Goal: Check status: Check status

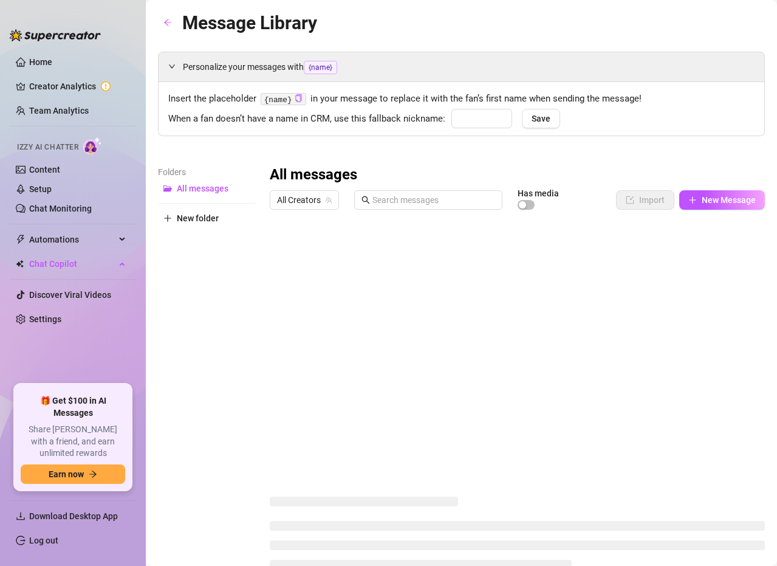
type input "babe"
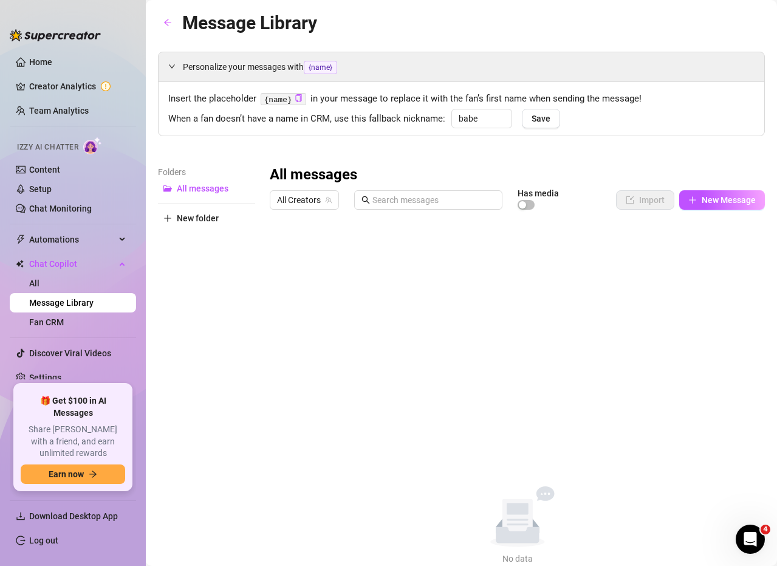
click at [423, 536] on div "No data No data" at bounding box center [517, 525] width 495 height 79
click at [38, 204] on link "Chat Monitoring" at bounding box center [60, 209] width 63 height 10
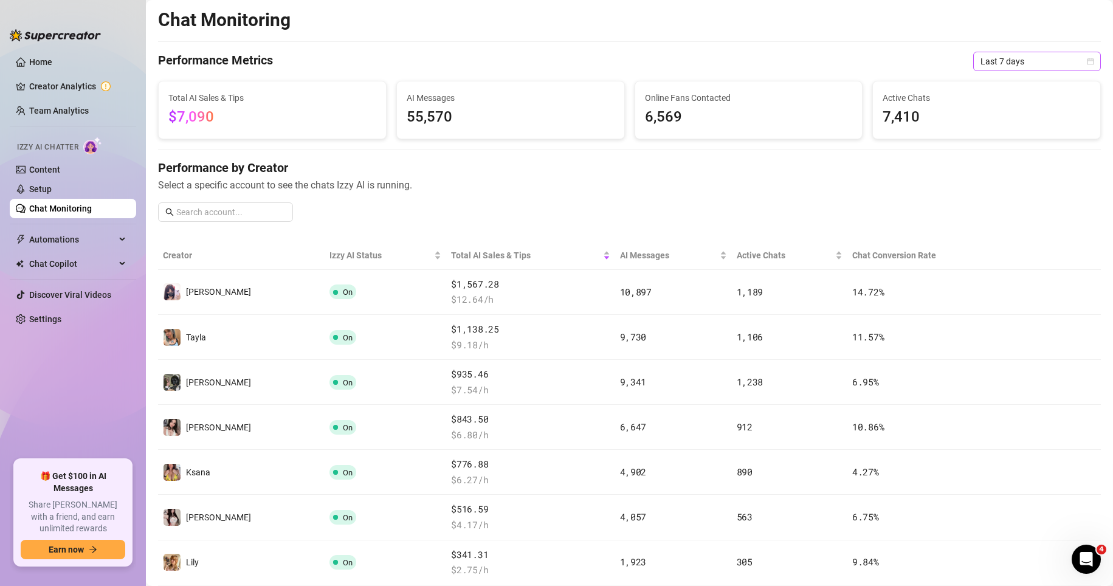
click at [777, 66] on span "Last 7 days" at bounding box center [1036, 61] width 113 height 18
click at [777, 55] on span "Last 7 days" at bounding box center [1036, 61] width 113 height 18
click at [777, 58] on span "Last 7 days" at bounding box center [1036, 61] width 113 height 18
click at [777, 165] on div "Custom date" at bounding box center [1026, 163] width 108 height 13
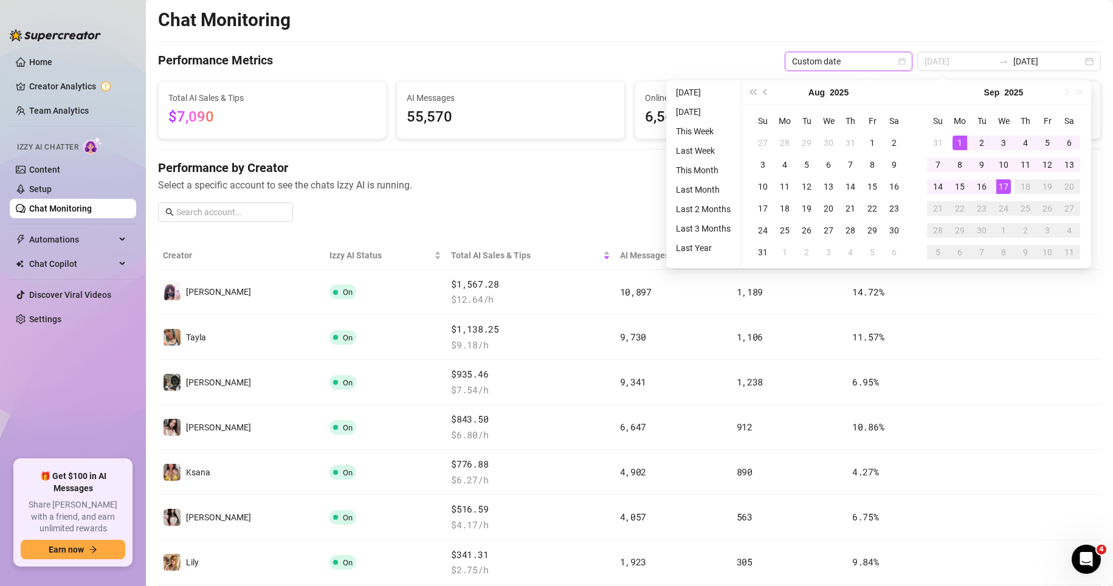
type input "[DATE]"
click at [777, 142] on div "1" at bounding box center [959, 143] width 15 height 15
type input "[DATE]"
click at [625, 179] on span "Select a specific account to see the chats Izzy AI is running." at bounding box center [629, 184] width 942 height 15
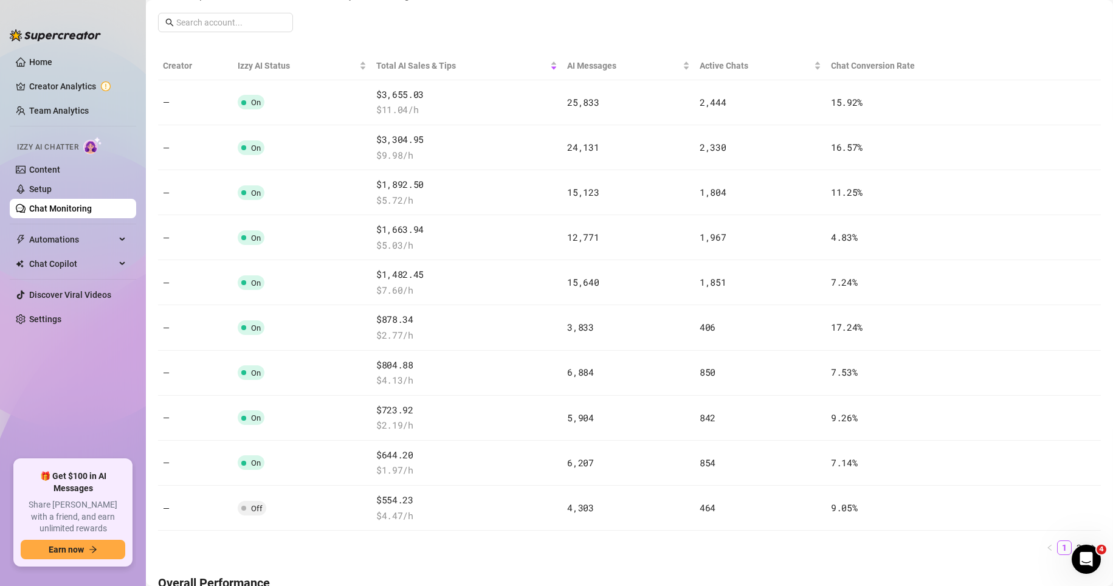
scroll to position [198, 0]
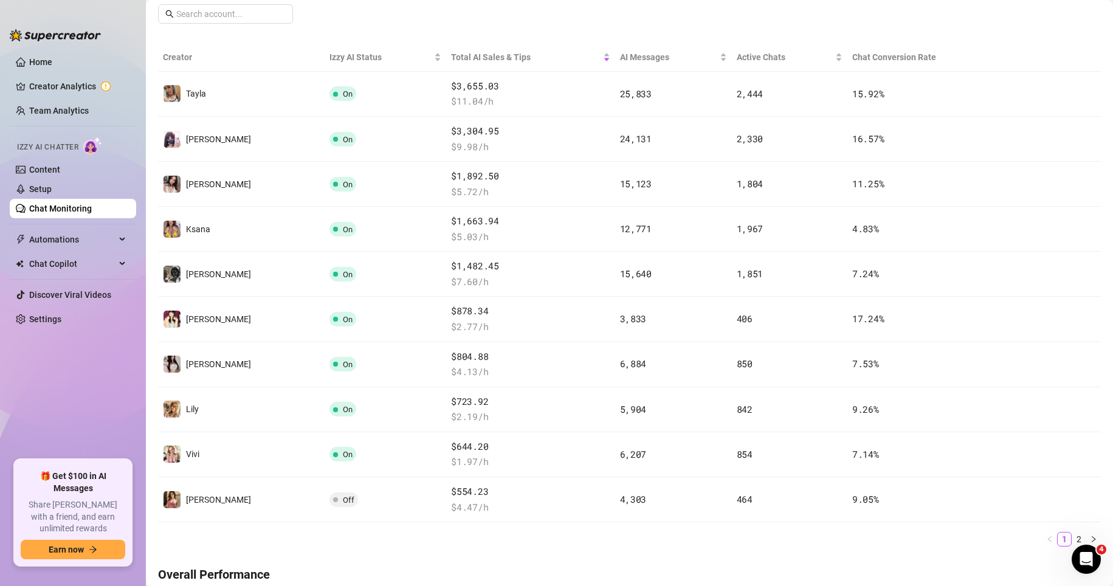
click at [777, 36] on div "Chat Monitoring Performance Metrics Custom date [DATE] [DATE] Total AI Sales & …" at bounding box center [629, 556] width 942 height 1492
click at [777, 540] on link "2" at bounding box center [1078, 538] width 13 height 13
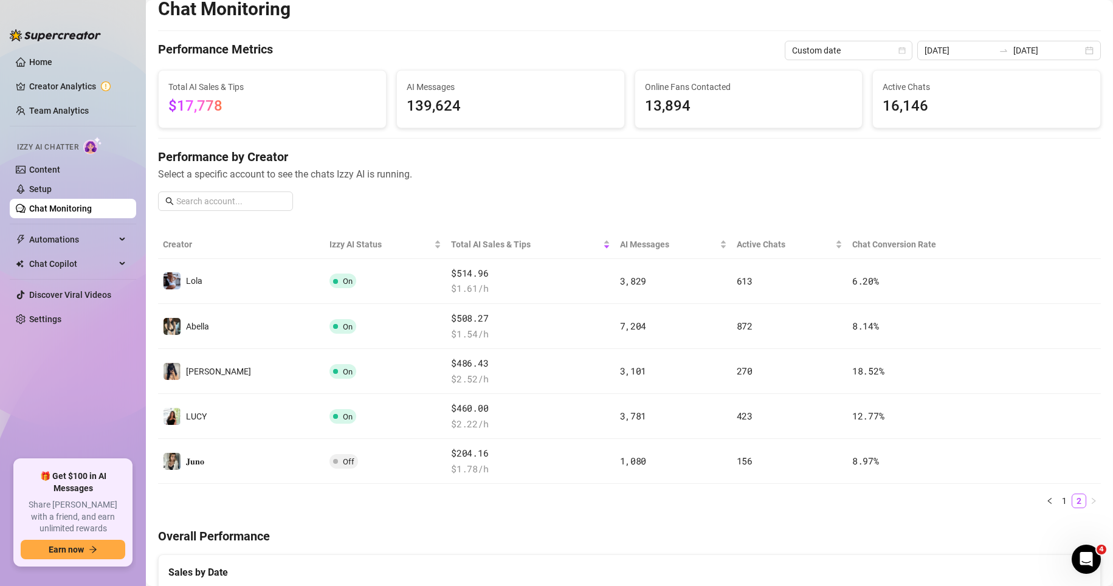
scroll to position [0, 0]
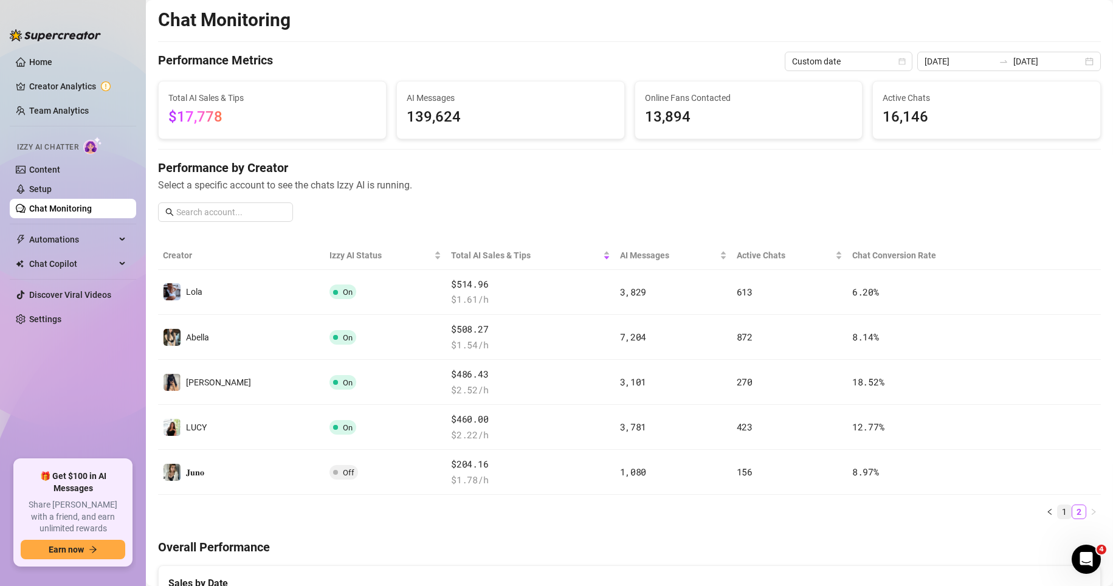
click at [777, 512] on link "1" at bounding box center [1063, 511] width 13 height 13
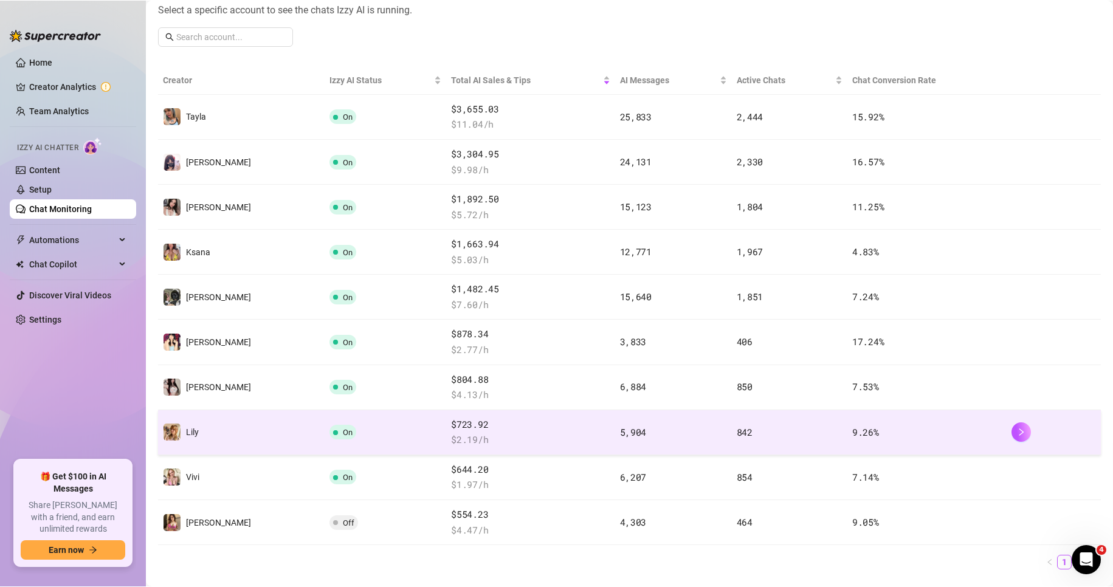
scroll to position [182, 0]
